Goal: Information Seeking & Learning: Learn about a topic

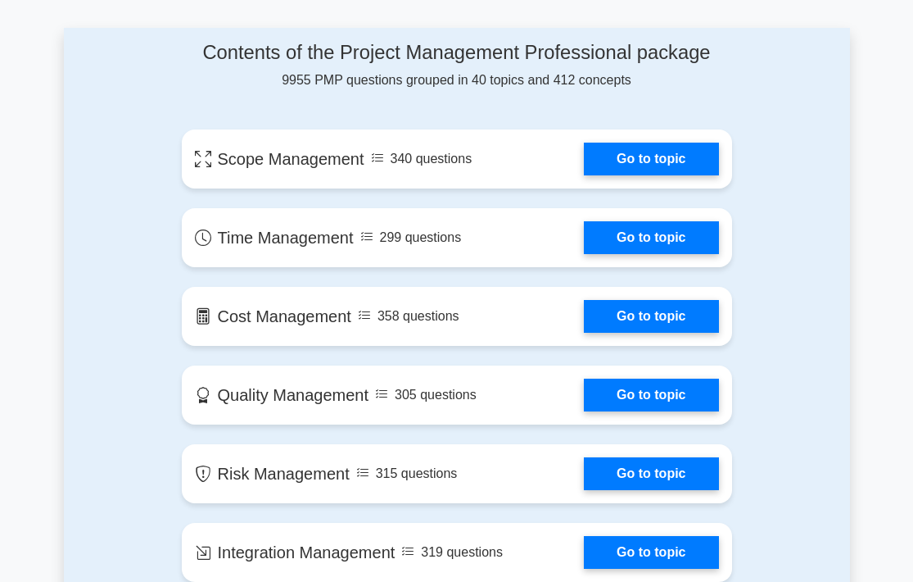
scroll to position [853, 0]
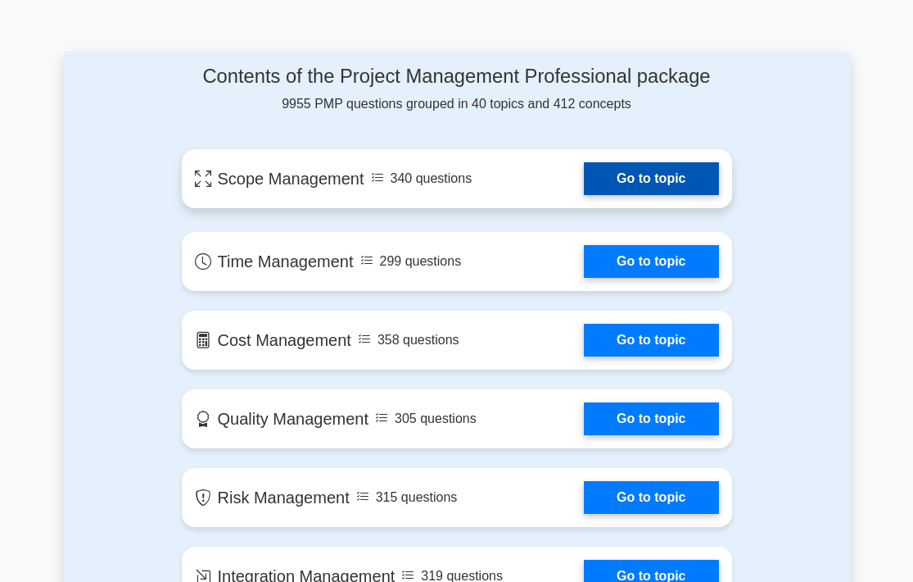
click at [624, 177] on link "Go to topic" at bounding box center [651, 178] width 134 height 33
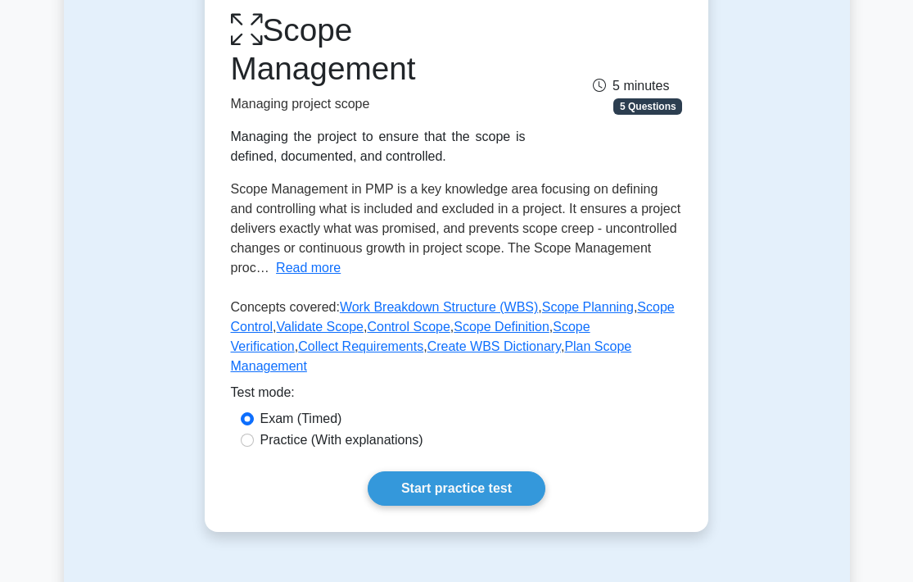
scroll to position [188, 0]
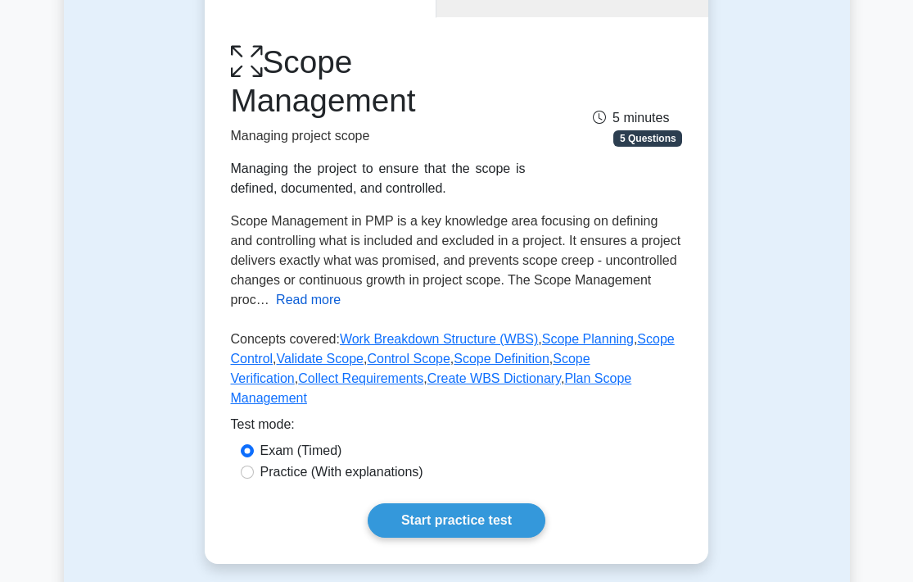
click at [291, 301] on button "Read more" at bounding box center [308, 300] width 65 height 20
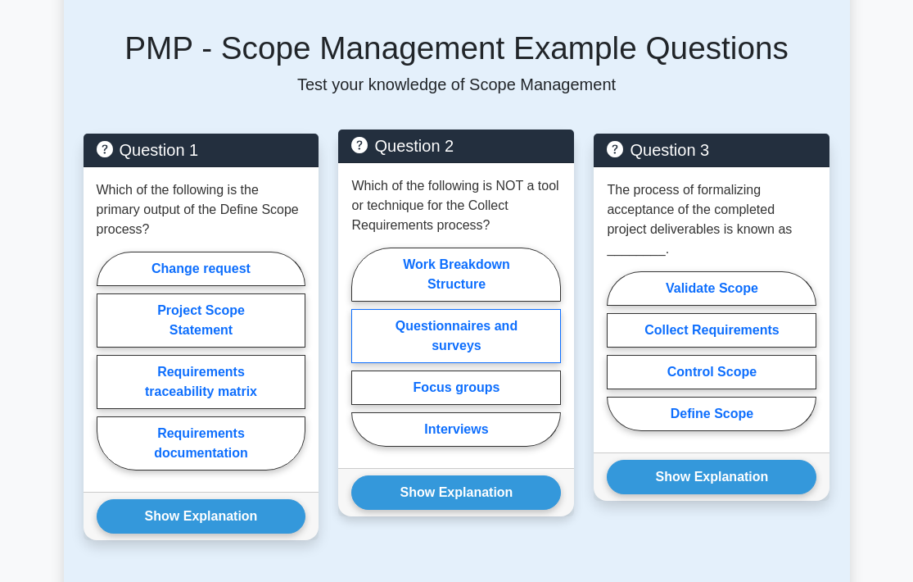
scroll to position [1214, 0]
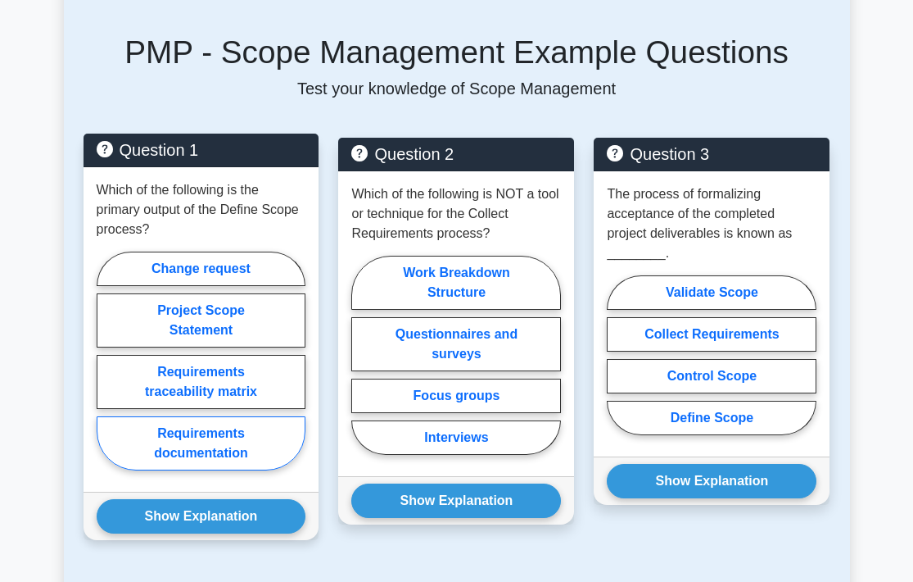
click at [206, 433] on label "Requirements documentation" at bounding box center [202, 443] width 210 height 54
click at [107, 370] on input "Requirements documentation" at bounding box center [102, 365] width 11 height 11
radio input "true"
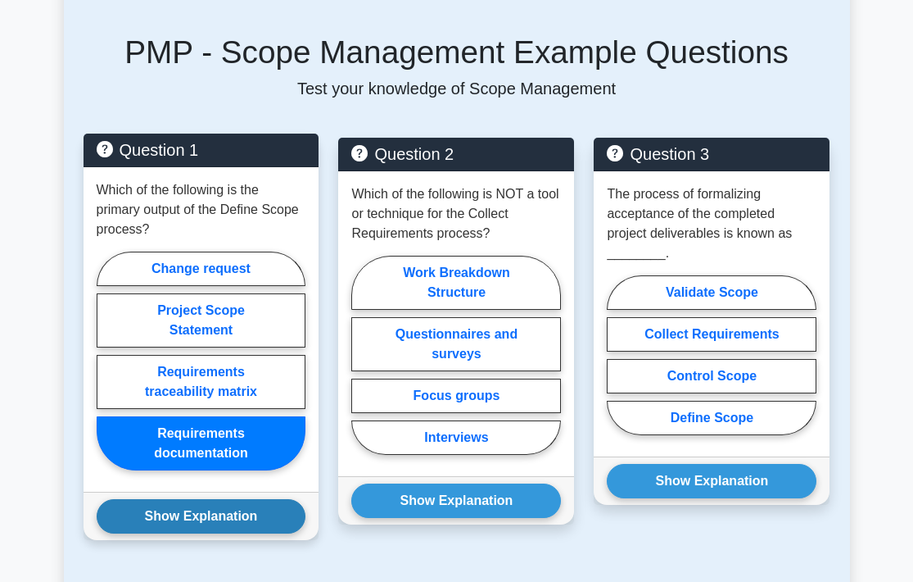
click at [186, 499] on button "Show Explanation" at bounding box center [202, 516] width 210 height 34
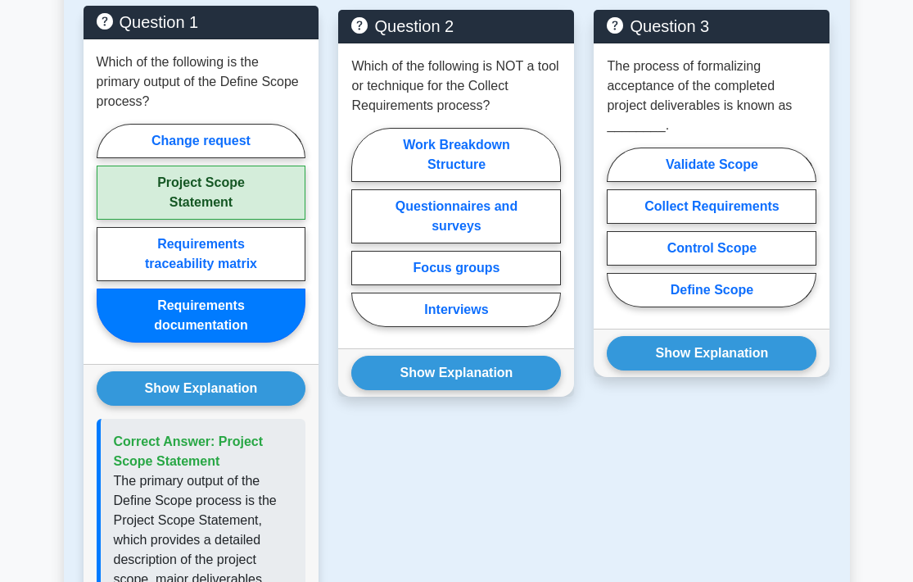
scroll to position [1331, 0]
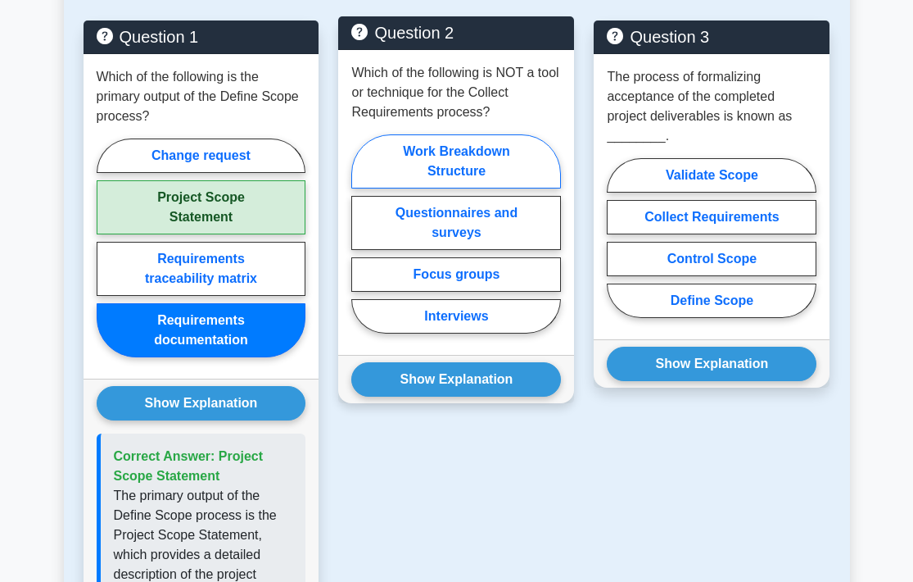
click at [425, 138] on label "Work Breakdown Structure" at bounding box center [456, 161] width 210 height 54
click at [362, 233] on input "Work Breakdown Structure" at bounding box center [356, 238] width 11 height 11
radio input "true"
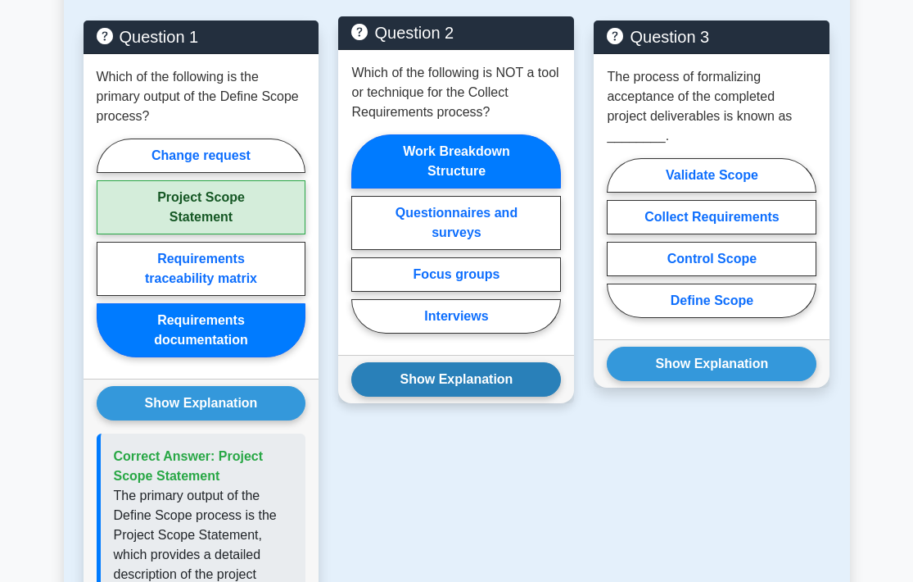
click at [428, 362] on button "Show Explanation" at bounding box center [456, 379] width 210 height 34
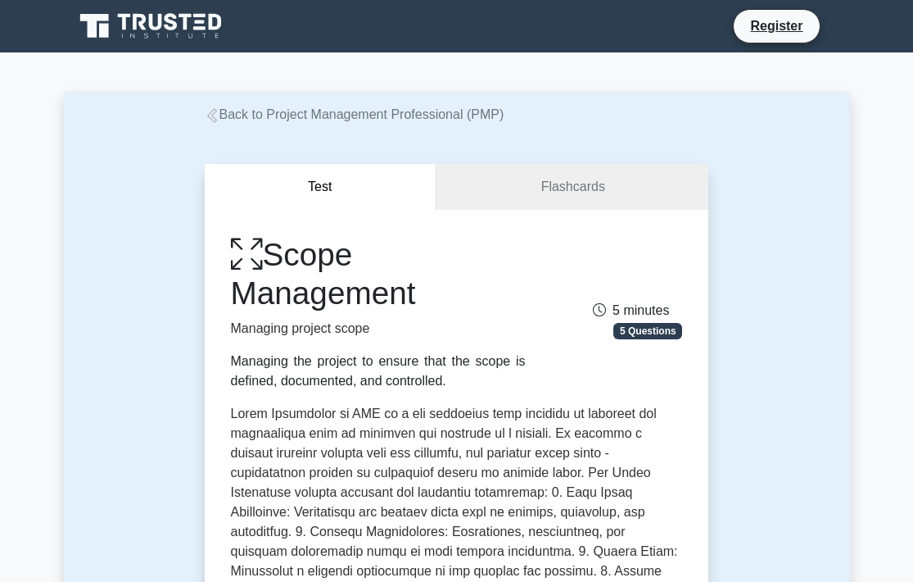
scroll to position [0, 0]
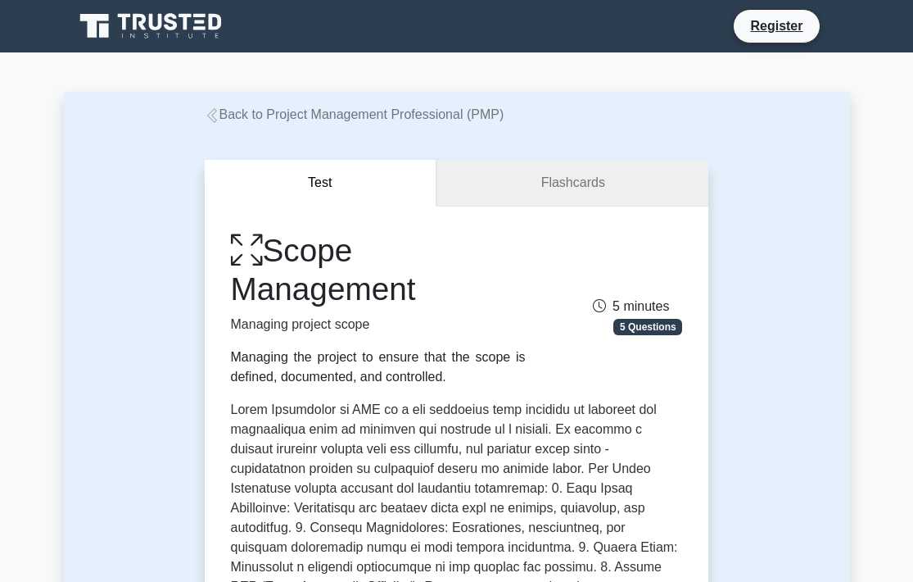
click at [547, 165] on link "Flashcards" at bounding box center [573, 183] width 272 height 47
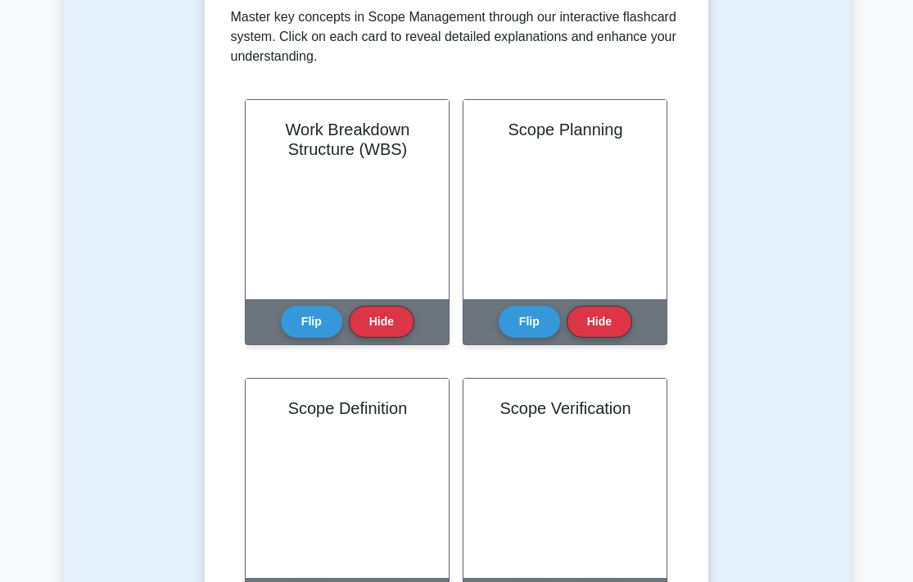
scroll to position [447, 0]
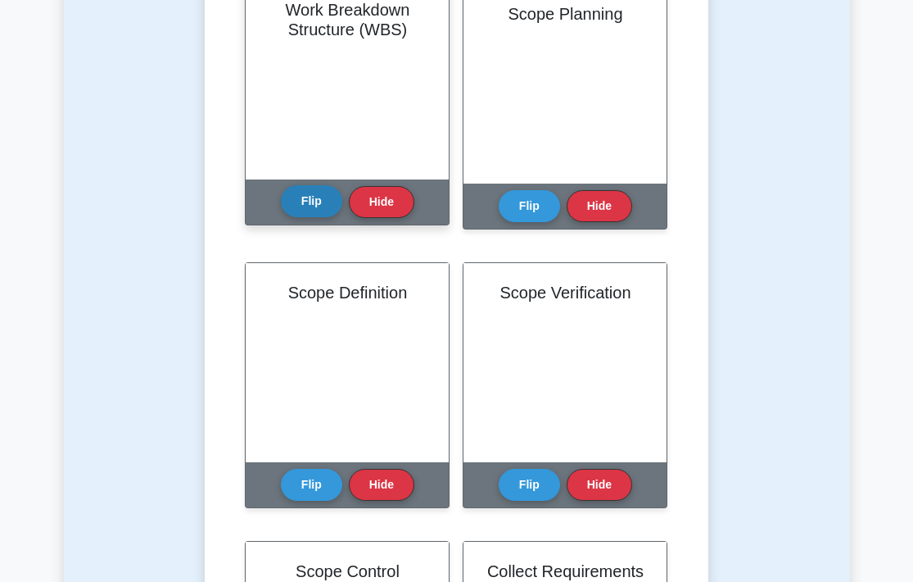
click at [315, 216] on button "Flip" at bounding box center [311, 201] width 61 height 32
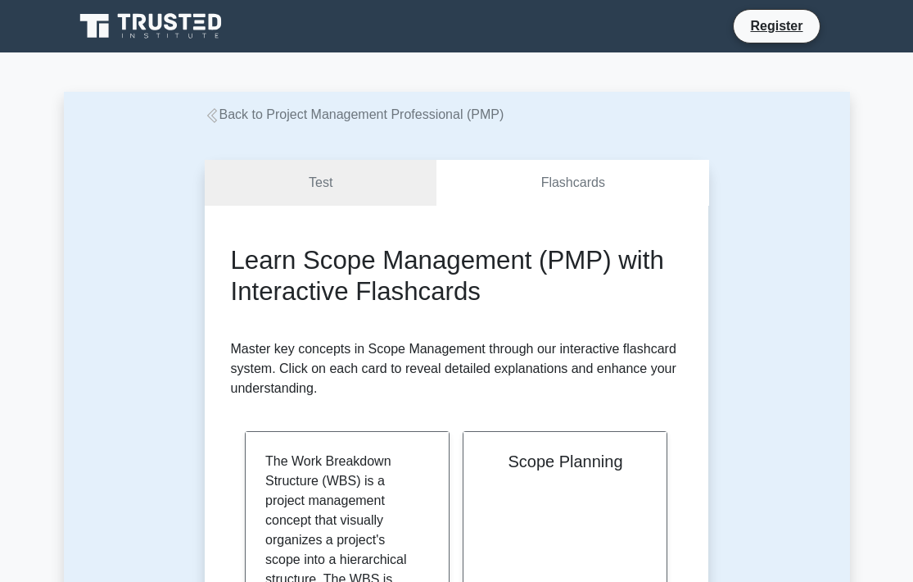
scroll to position [0, 0]
